Goal: Task Accomplishment & Management: Manage account settings

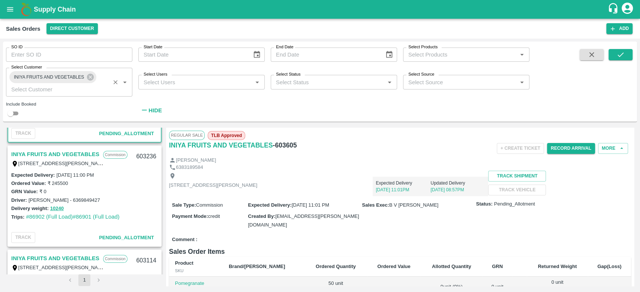
scroll to position [78, 0]
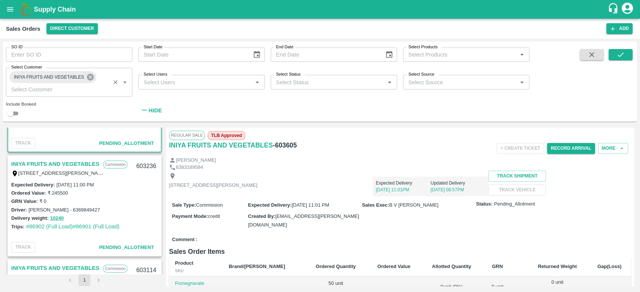
click at [90, 79] on icon at bounding box center [90, 77] width 7 height 7
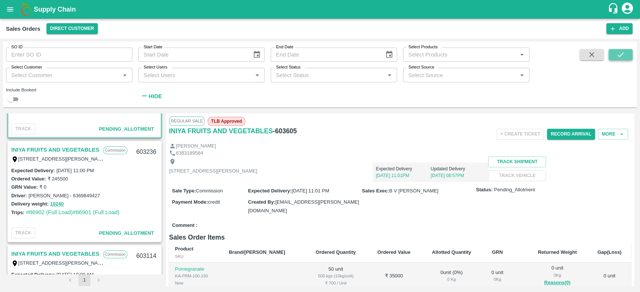
click at [621, 54] on icon "submit" at bounding box center [620, 54] width 6 height 4
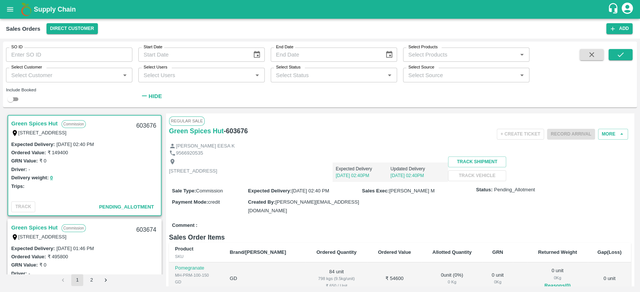
click at [32, 121] on link "Green Spices Hut" at bounding box center [34, 124] width 46 height 10
click at [612, 133] on button "More" at bounding box center [613, 134] width 30 height 11
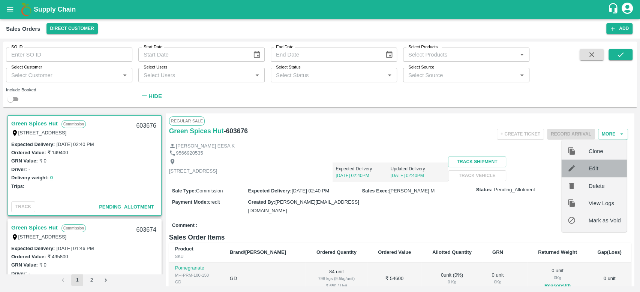
click at [600, 171] on span "Edit" at bounding box center [604, 169] width 32 height 8
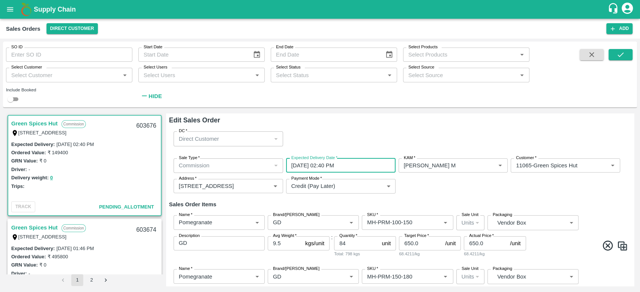
click at [334, 164] on input "[DATE] 02:40 PM" at bounding box center [338, 166] width 104 height 14
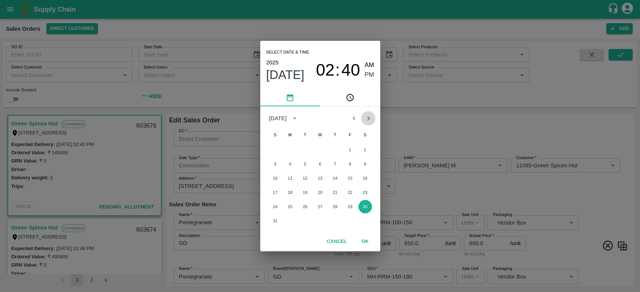
click at [363, 118] on button "Next month" at bounding box center [368, 118] width 14 height 14
click at [301, 145] on button "2" at bounding box center [304, 149] width 13 height 13
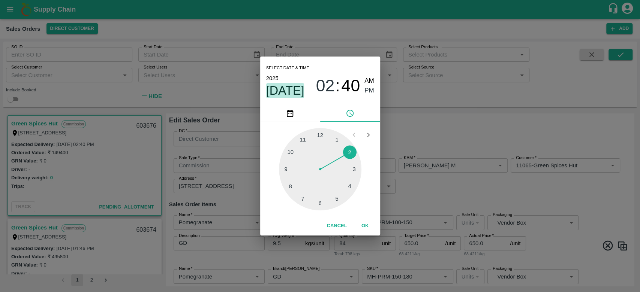
click at [288, 91] on span "[DATE]" at bounding box center [285, 90] width 38 height 15
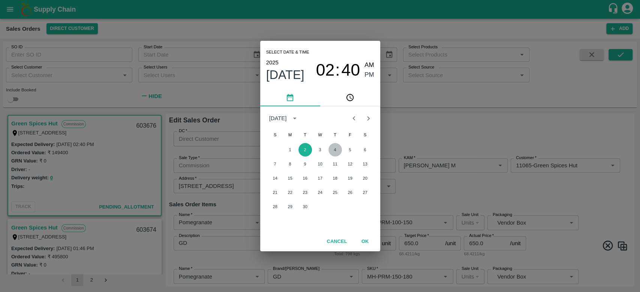
click at [334, 150] on button "4" at bounding box center [334, 149] width 13 height 13
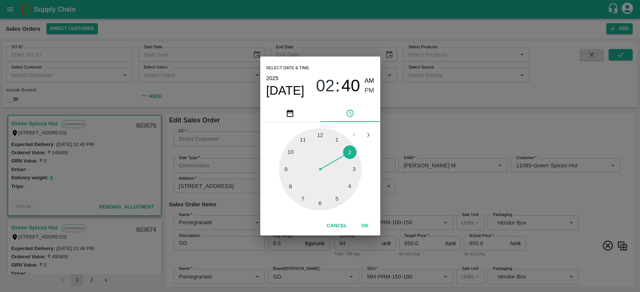
click at [322, 130] on div at bounding box center [320, 169] width 82 height 82
click at [317, 134] on div at bounding box center [320, 169] width 82 height 82
type input "[DATE] 12:59 PM"
click at [371, 226] on button "OK" at bounding box center [365, 226] width 24 height 13
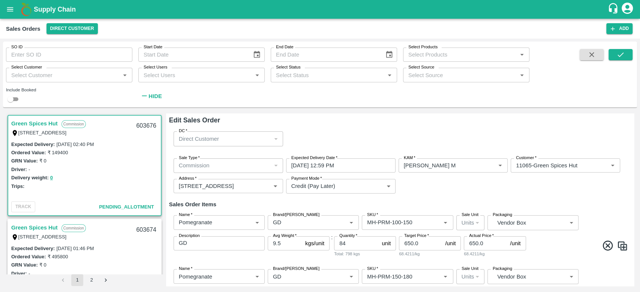
click at [418, 197] on div "Sale Type   * Commission 2 Sale Type Expected Delivery Date   * [DATE] 12:59 PM…" at bounding box center [400, 177] width 462 height 48
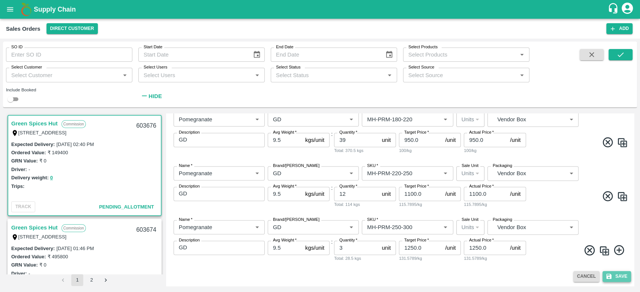
click at [616, 278] on button "Save" at bounding box center [616, 276] width 28 height 11
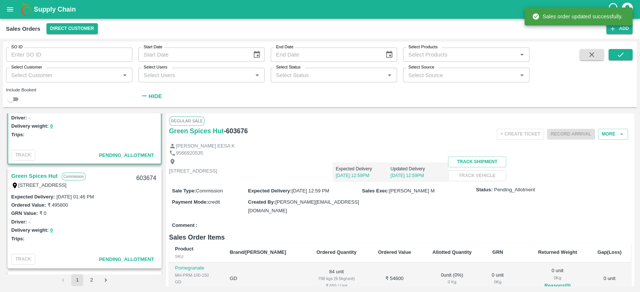
scroll to position [51, 0]
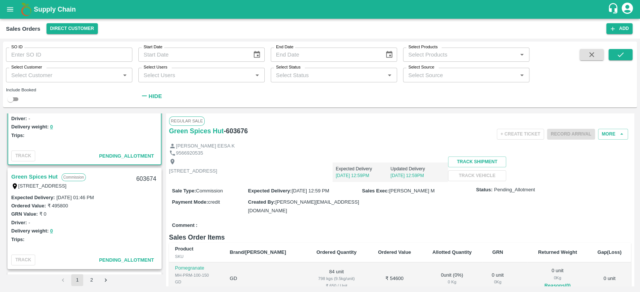
click at [46, 172] on link "Green Spices Hut" at bounding box center [34, 177] width 46 height 10
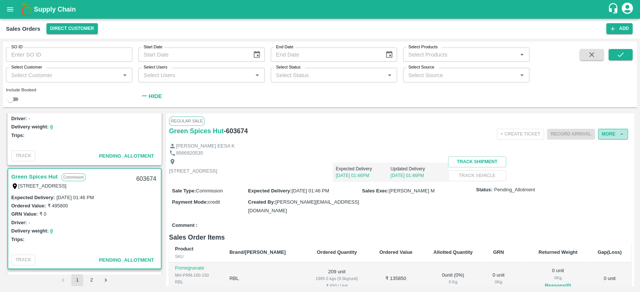
click at [614, 133] on button "More" at bounding box center [613, 134] width 30 height 11
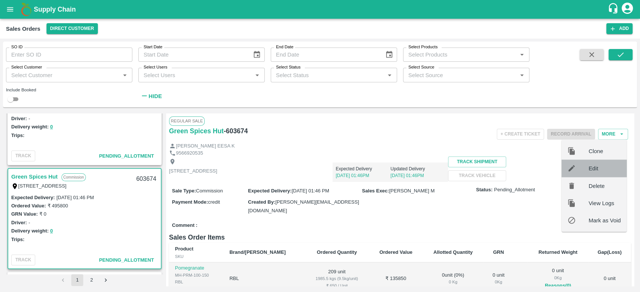
click at [593, 173] on div "Edit" at bounding box center [593, 168] width 65 height 17
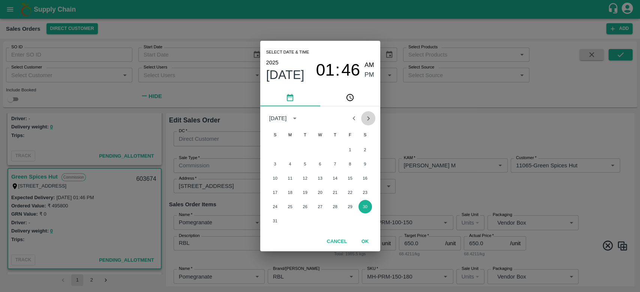
click at [367, 117] on icon "Next month" at bounding box center [368, 118] width 8 height 8
click at [335, 147] on button "4" at bounding box center [334, 149] width 13 height 13
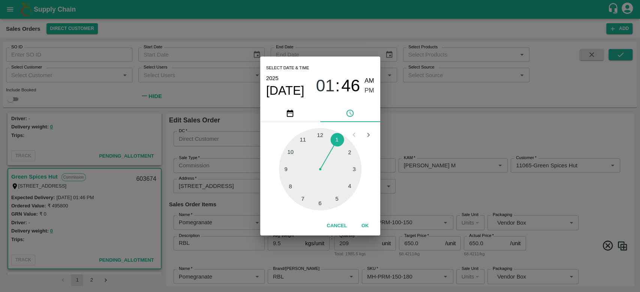
click at [317, 135] on div at bounding box center [320, 169] width 82 height 82
type input "[DATE] 12:46 PM"
click at [365, 221] on button "OK" at bounding box center [365, 226] width 24 height 13
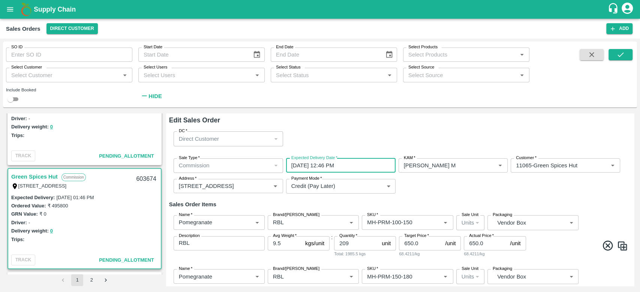
scroll to position [373, 0]
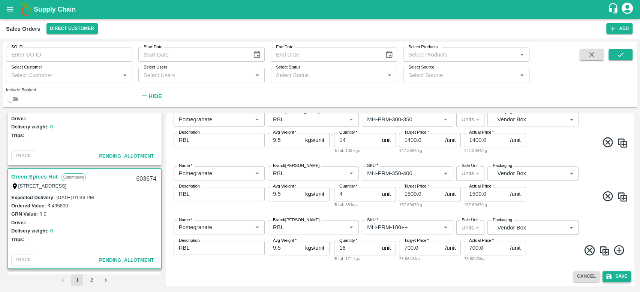
click at [619, 278] on button "Save" at bounding box center [616, 276] width 28 height 11
